Goal: Task Accomplishment & Management: Complete application form

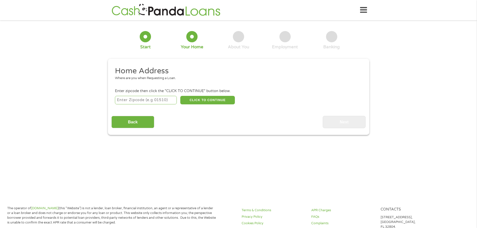
click at [160, 102] on input "number" at bounding box center [146, 100] width 62 height 9
type input "95838"
click at [202, 101] on button "CLICK TO CONTINUE" at bounding box center [207, 100] width 55 height 9
type input "95838"
type input "[GEOGRAPHIC_DATA]"
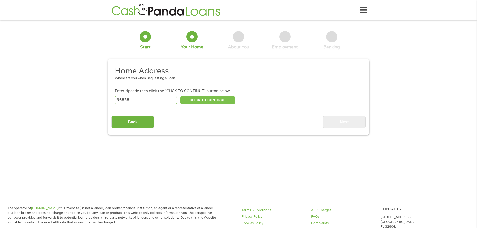
select select "[US_STATE]"
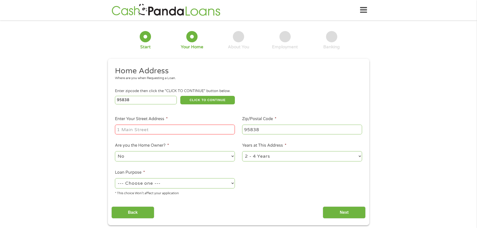
click at [195, 131] on input "Enter Your Street Address *" at bounding box center [175, 130] width 120 height 10
type input "[STREET_ADDRESS]"
click at [184, 154] on select "No Yes" at bounding box center [175, 156] width 120 height 10
click at [184, 155] on select "No Yes" at bounding box center [175, 156] width 120 height 10
click at [291, 155] on select "1 Year or less 1 - 2 Years 2 - 4 Years Over 4 Years" at bounding box center [302, 156] width 120 height 10
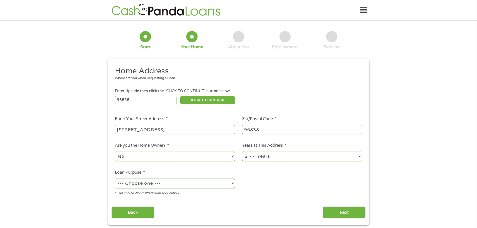
select select "12months"
click at [242, 151] on select "1 Year or less 1 - 2 Years 2 - 4 Years Over 4 Years" at bounding box center [302, 156] width 120 height 10
click at [195, 183] on select "--- Choose one --- Pay Bills Debt Consolidation Home Improvement Major Purchase…" at bounding box center [175, 183] width 120 height 10
select select "paybills"
click at [115, 178] on select "--- Choose one --- Pay Bills Debt Consolidation Home Improvement Major Purchase…" at bounding box center [175, 183] width 120 height 10
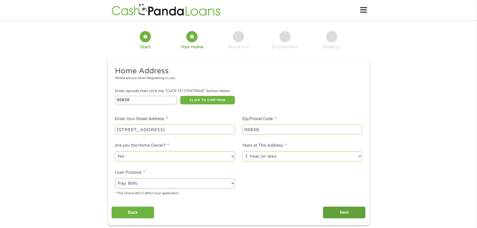
click at [331, 211] on input "Next" at bounding box center [344, 213] width 43 height 12
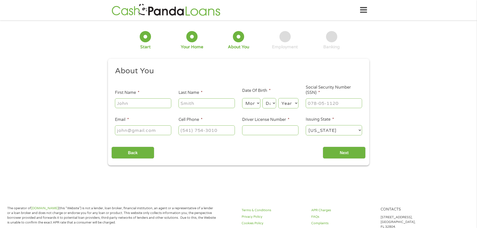
scroll to position [2, 2]
click at [145, 104] on input "First Name *" at bounding box center [143, 103] width 56 height 10
type input "[PERSON_NAME]"
type input "[EMAIL_ADDRESS][DOMAIN_NAME]"
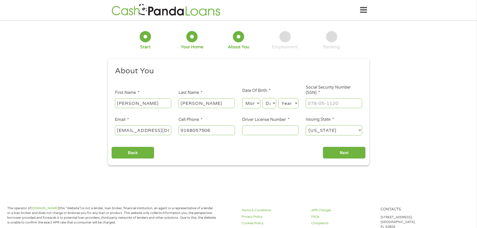
type input "[PHONE_NUMBER]"
click at [258, 106] on select "Month 1 2 3 4 5 6 7 8 9 10 11 12" at bounding box center [251, 103] width 18 height 10
select select "9"
click at [242, 98] on select "Month 1 2 3 4 5 6 7 8 9 10 11 12" at bounding box center [251, 103] width 18 height 10
click at [271, 102] on select "Day 1 2 3 4 5 6 7 8 9 10 11 12 13 14 15 16 17 18 19 20 21 22 23 24 25 26 27 28 …" at bounding box center [269, 103] width 14 height 10
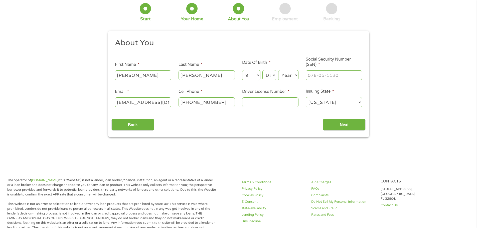
scroll to position [0, 0]
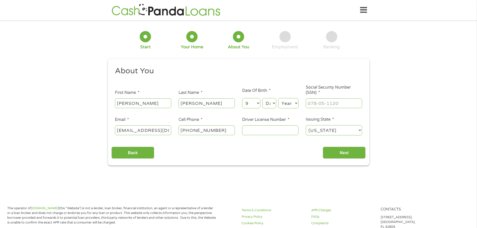
click at [269, 105] on select "Day 1 2 3 4 5 6 7 8 9 10 11 12 13 14 15 16 17 18 19 20 21 22 23 24 25 26 27 28 …" at bounding box center [269, 103] width 14 height 10
select select "26"
click at [262, 98] on select "Day 1 2 3 4 5 6 7 8 9 10 11 12 13 14 15 16 17 18 19 20 21 22 23 24 25 26 27 28 …" at bounding box center [269, 103] width 14 height 10
drag, startPoint x: 283, startPoint y: 101, endPoint x: 274, endPoint y: 112, distance: 15.1
click at [283, 101] on select "Year [DATE] 2006 2005 2004 2003 2002 2001 2000 1999 1998 1997 1996 1995 1994 19…" at bounding box center [288, 103] width 20 height 10
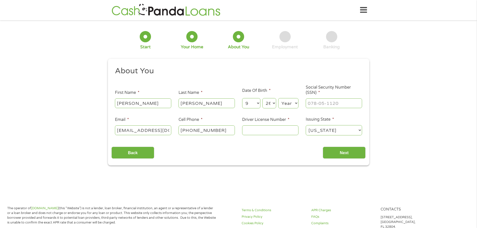
select select "1979"
click at [278, 98] on select "Year [DATE] 2006 2005 2004 2003 2002 2001 2000 1999 1998 1997 1996 1995 1994 19…" at bounding box center [288, 103] width 20 height 10
click at [324, 102] on input "___-__-____" at bounding box center [334, 103] width 56 height 10
type input "564-59-6291"
click at [222, 130] on input "[PHONE_NUMBER]" at bounding box center [207, 130] width 56 height 10
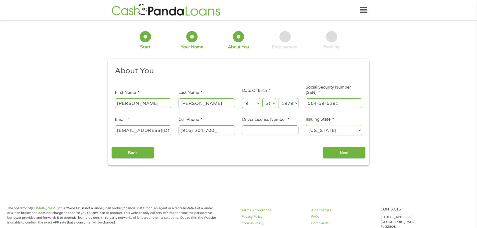
type input "[PHONE_NUMBER]"
type input "b9608611"
click at [333, 150] on input "Next" at bounding box center [344, 153] width 43 height 12
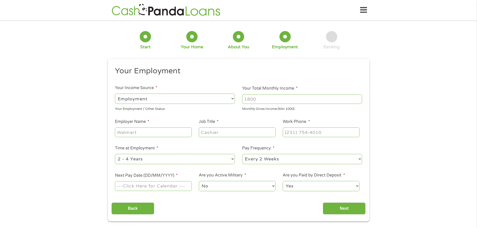
click at [259, 100] on input "Your Total Monthly Income *" at bounding box center [302, 99] width 120 height 10
type input "3066"
click at [153, 134] on input "Employer Name *" at bounding box center [153, 132] width 77 height 10
type input "Holiday Inn Express"
type input "Front Desk Manager"
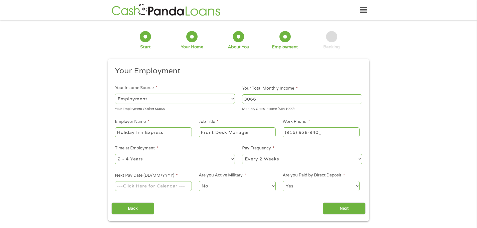
type input "[PHONE_NUMBER]"
click at [145, 189] on input "Next Pay Date (DD/MM/YYYY) *" at bounding box center [153, 186] width 77 height 10
type input "[DATE]"
click at [348, 213] on input "Next" at bounding box center [344, 209] width 43 height 12
click at [330, 208] on input "Next" at bounding box center [344, 209] width 43 height 12
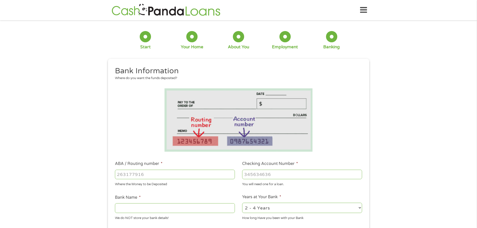
click at [156, 174] on input "ABA / Routing number *" at bounding box center [175, 175] width 120 height 10
type input "322282001"
type input "SCHOOLSFIRST FEDERAL CREDIT UNION"
type input "322282001"
click at [295, 175] on input "Checking Account Number *" at bounding box center [302, 175] width 120 height 10
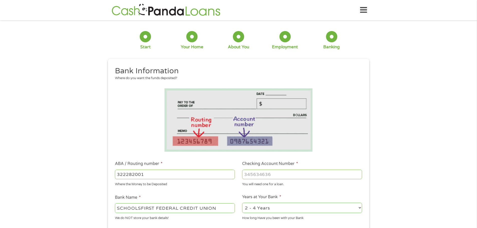
paste input "4"
type input "402333045702"
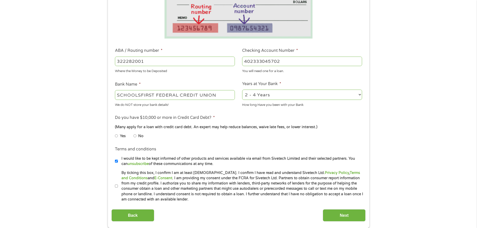
scroll to position [125, 0]
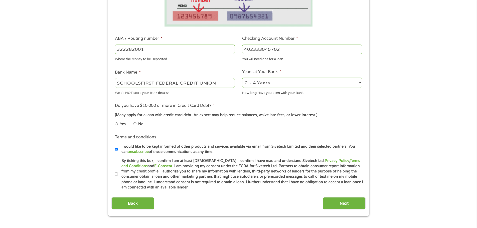
click at [275, 78] on select "2 - 4 Years 6 - 12 Months 1 - 2 Years Over 4 Years" at bounding box center [302, 83] width 120 height 10
select select "12months"
click at [242, 78] on select "2 - 4 Years 6 - 12 Months 1 - 2 Years Over 4 Years" at bounding box center [302, 83] width 120 height 10
click at [138, 123] on label "No" at bounding box center [140, 124] width 5 height 6
click at [136, 123] on input "No" at bounding box center [134, 124] width 3 height 8
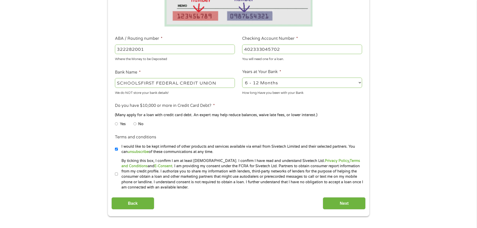
radio input "true"
click at [117, 174] on input "By ticking this box, I confirm I am at least [DEMOGRAPHIC_DATA]. I confirm I ha…" at bounding box center [116, 174] width 3 height 8
checkbox input "true"
click at [339, 207] on input "Next" at bounding box center [344, 203] width 43 height 12
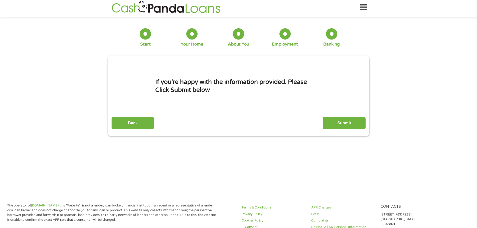
scroll to position [0, 0]
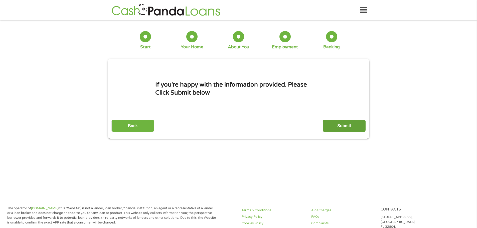
drag, startPoint x: 333, startPoint y: 128, endPoint x: 315, endPoint y: 125, distance: 17.5
click at [333, 127] on input "Submit" at bounding box center [344, 126] width 43 height 12
